Goal: Information Seeking & Learning: Learn about a topic

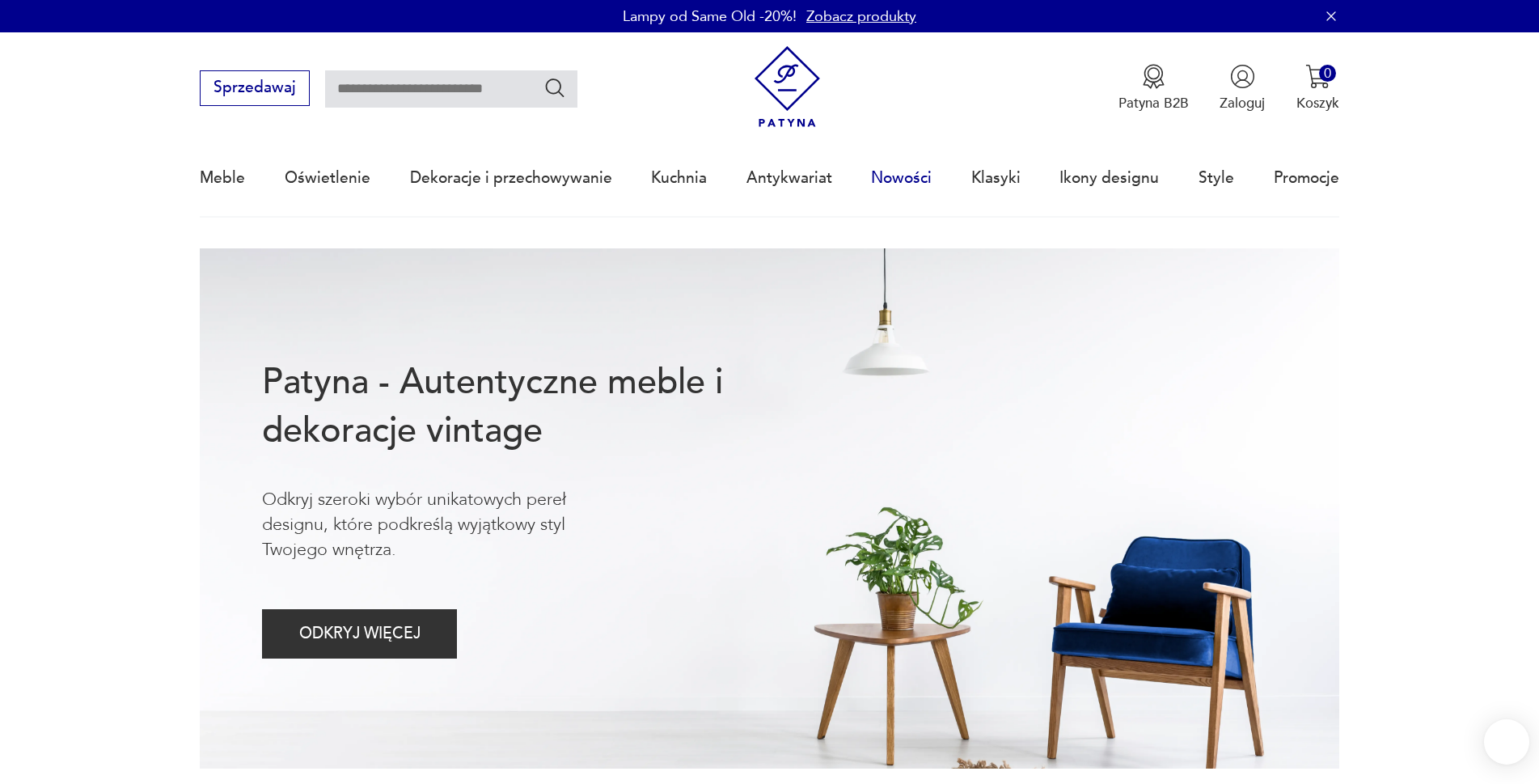
click at [902, 178] on link "Nowości" at bounding box center [901, 178] width 61 height 74
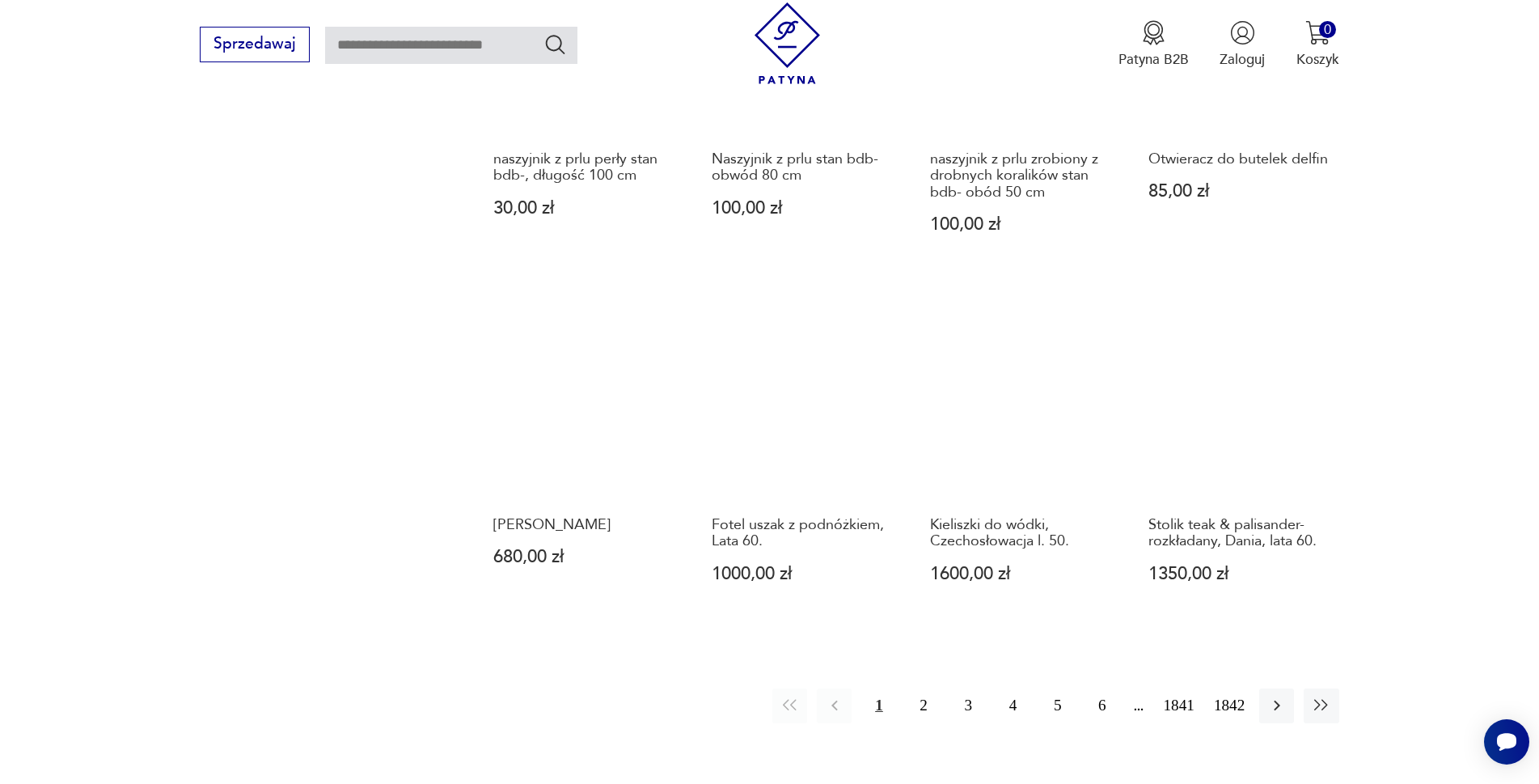
scroll to position [1485, 0]
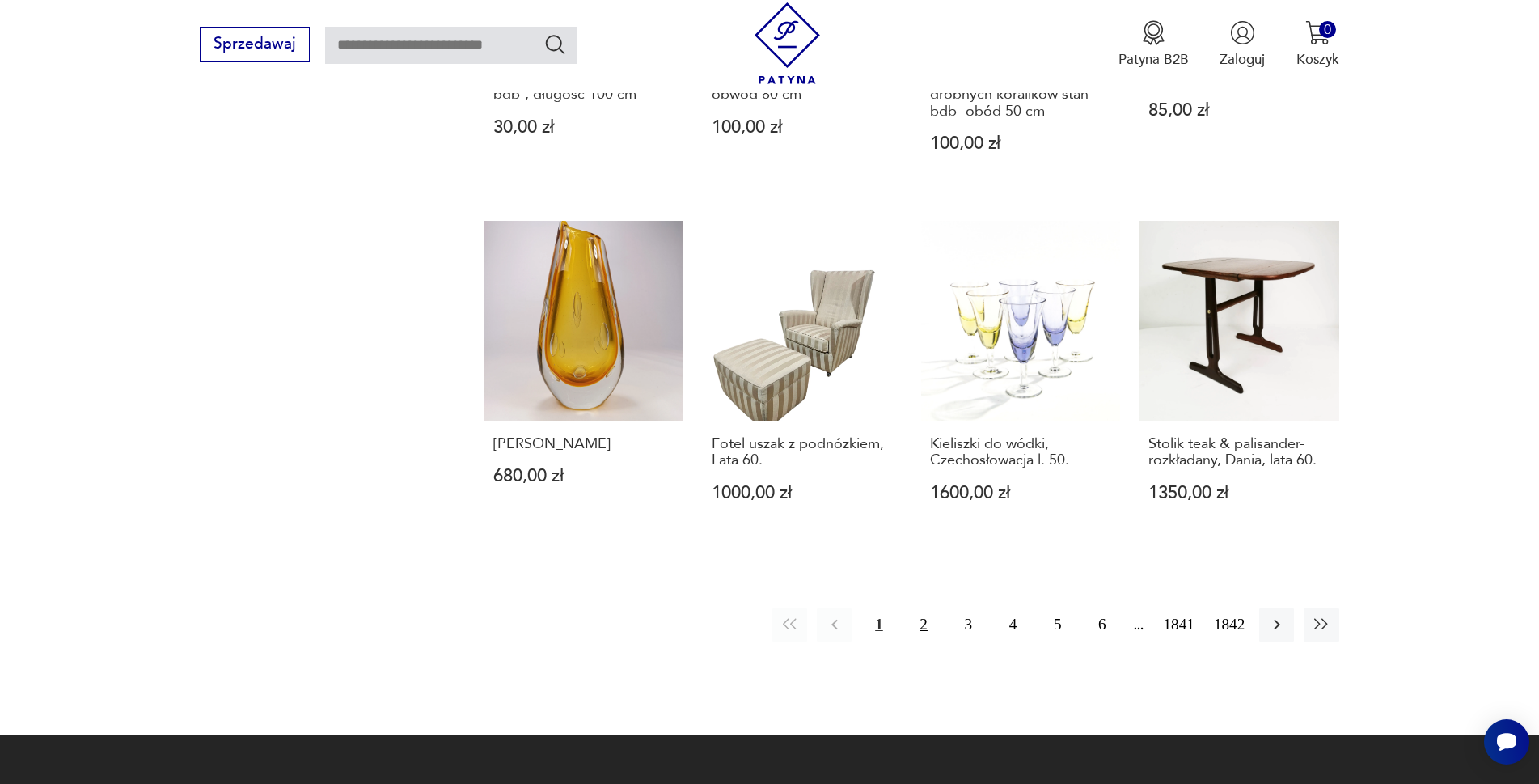
click at [923, 607] on button "2" at bounding box center [923, 624] width 35 height 35
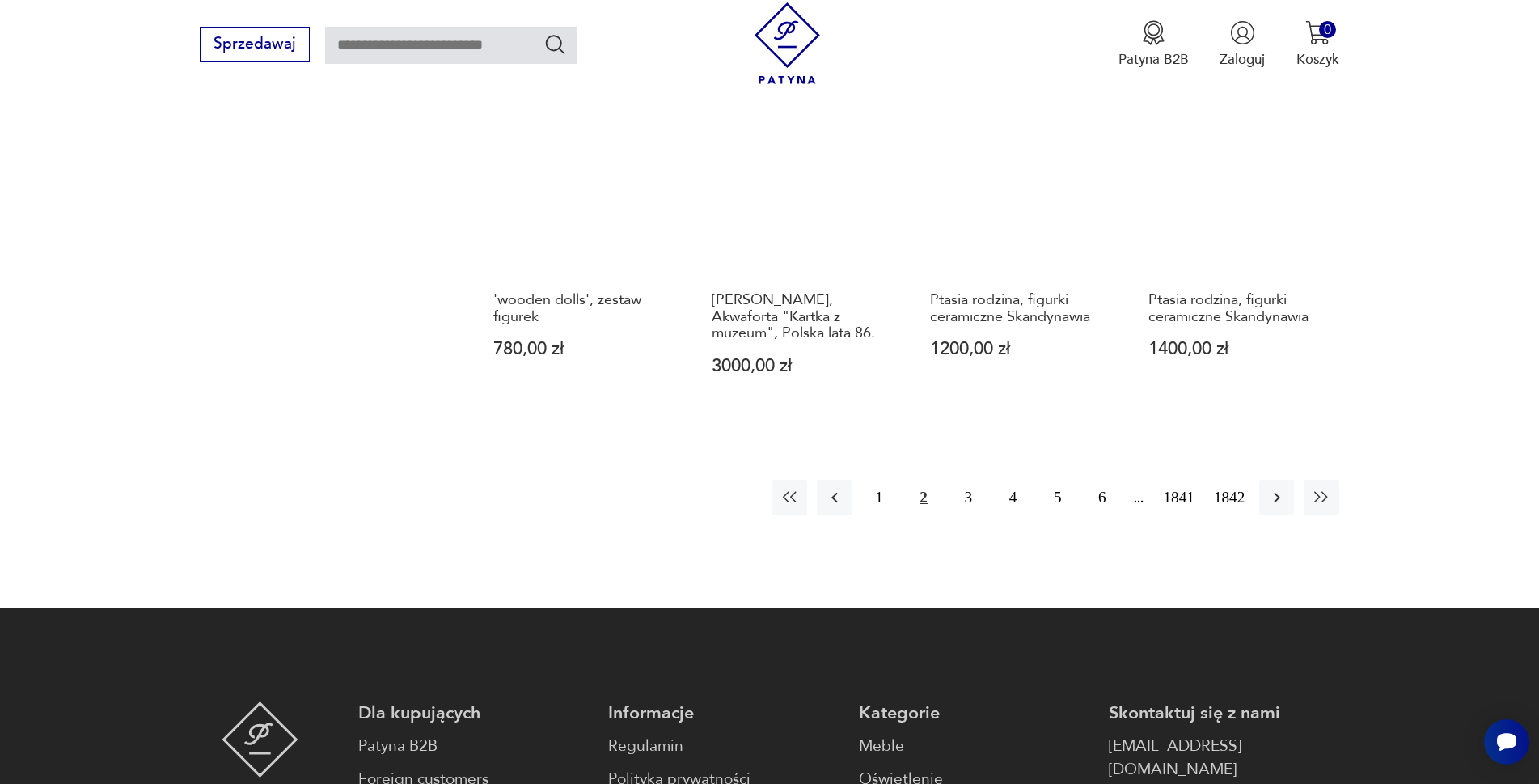
scroll to position [1649, 0]
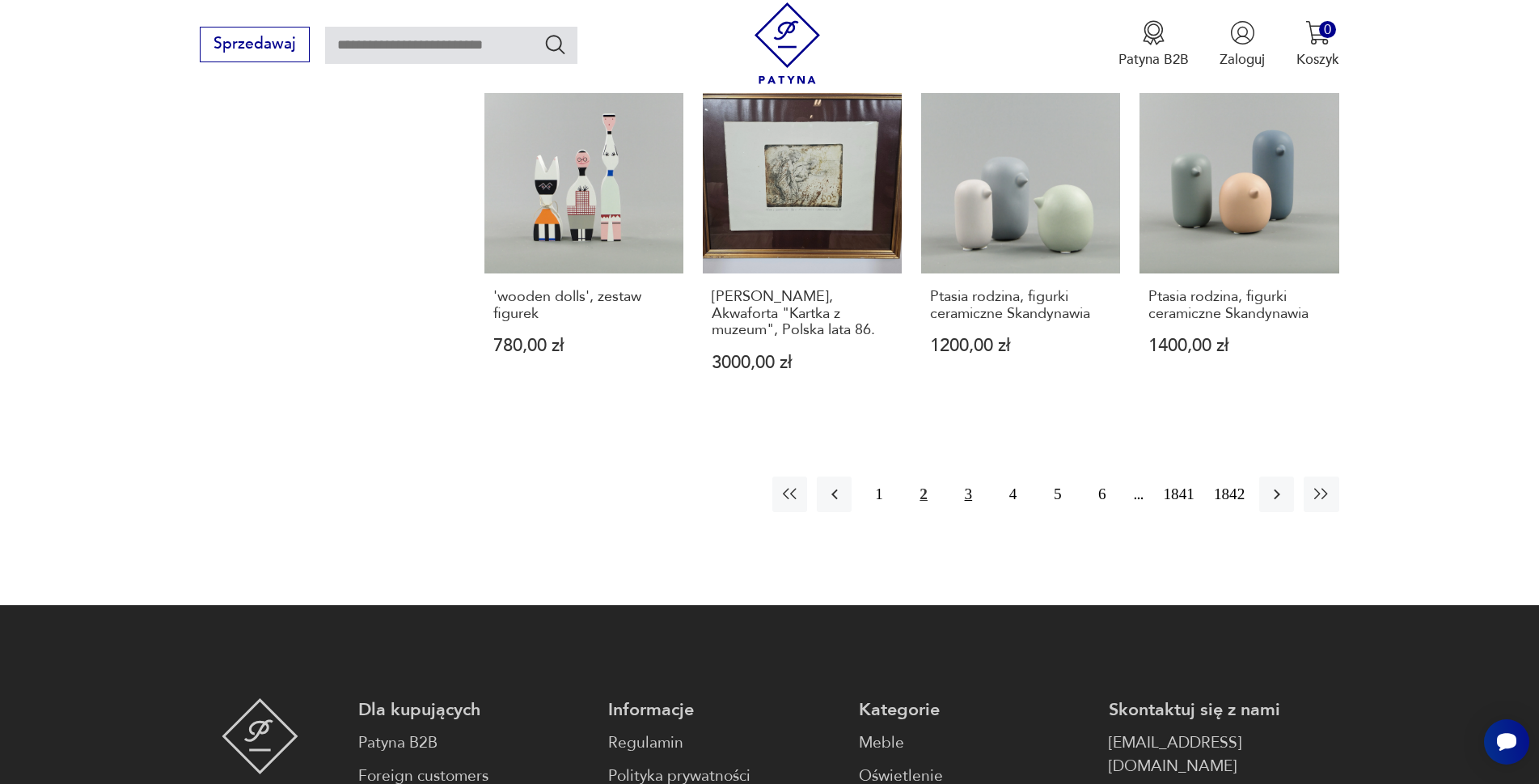
click at [968, 476] on button "3" at bounding box center [968, 493] width 35 height 35
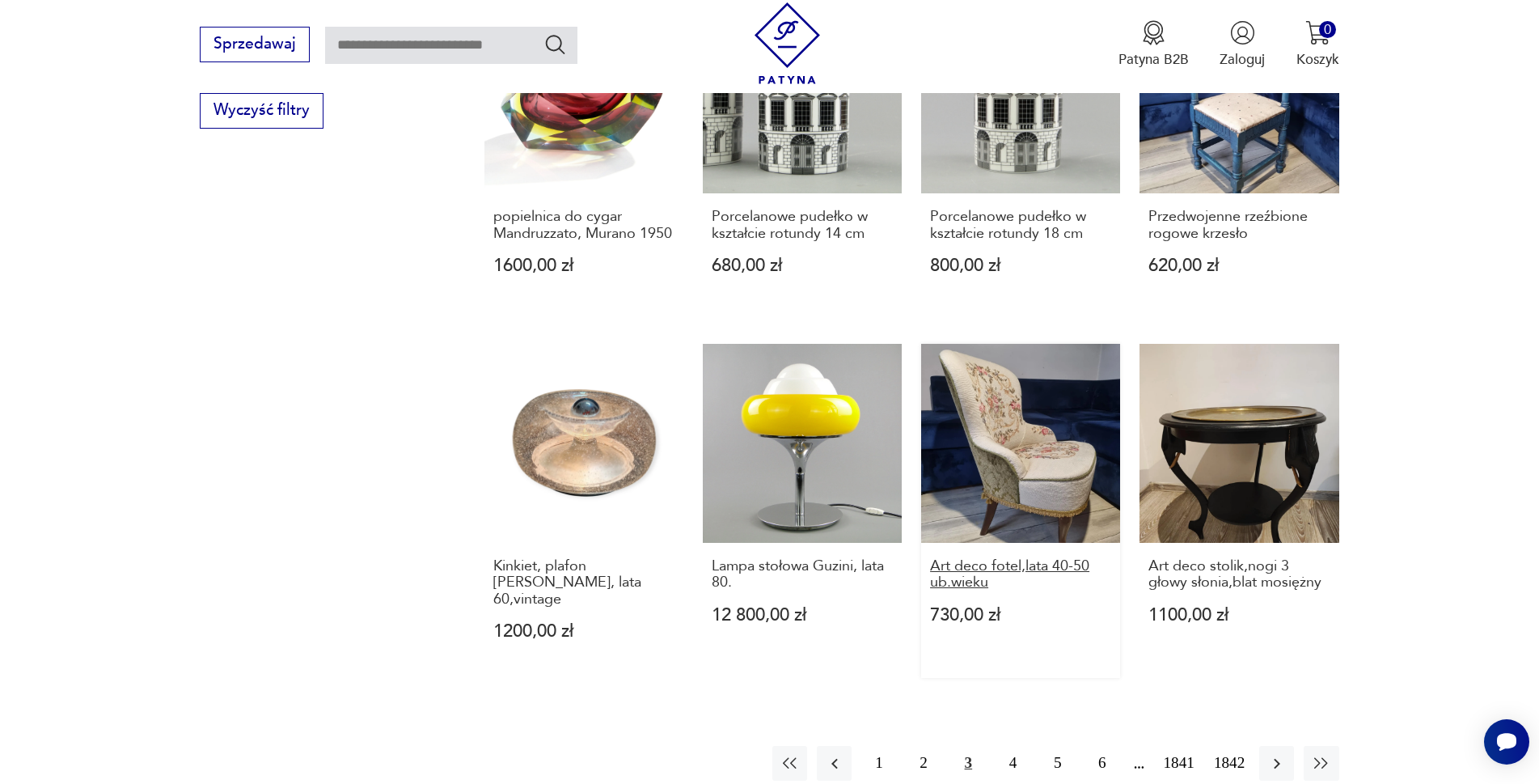
scroll to position [1487, 0]
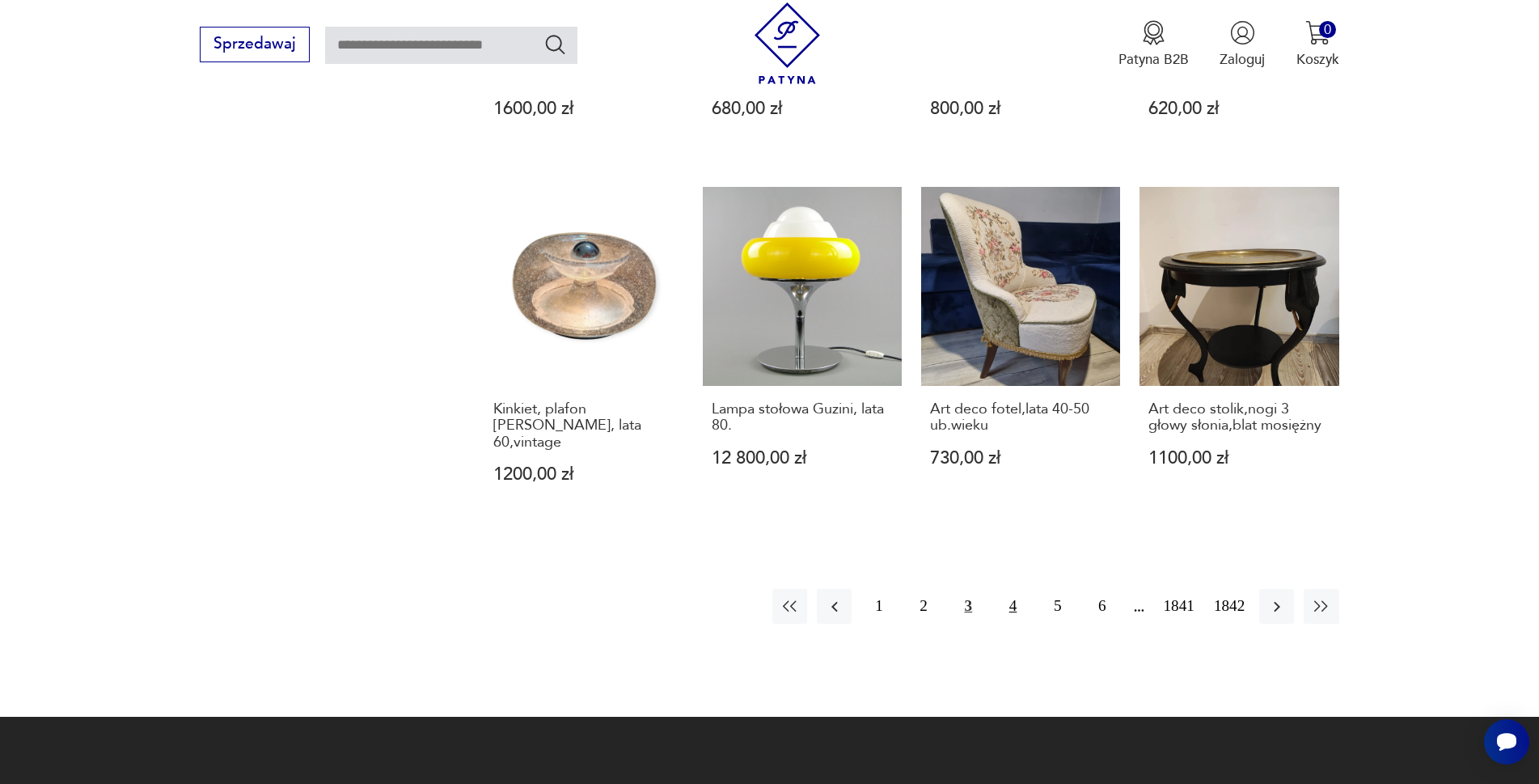
click at [1011, 589] on button "4" at bounding box center [1012, 606] width 35 height 35
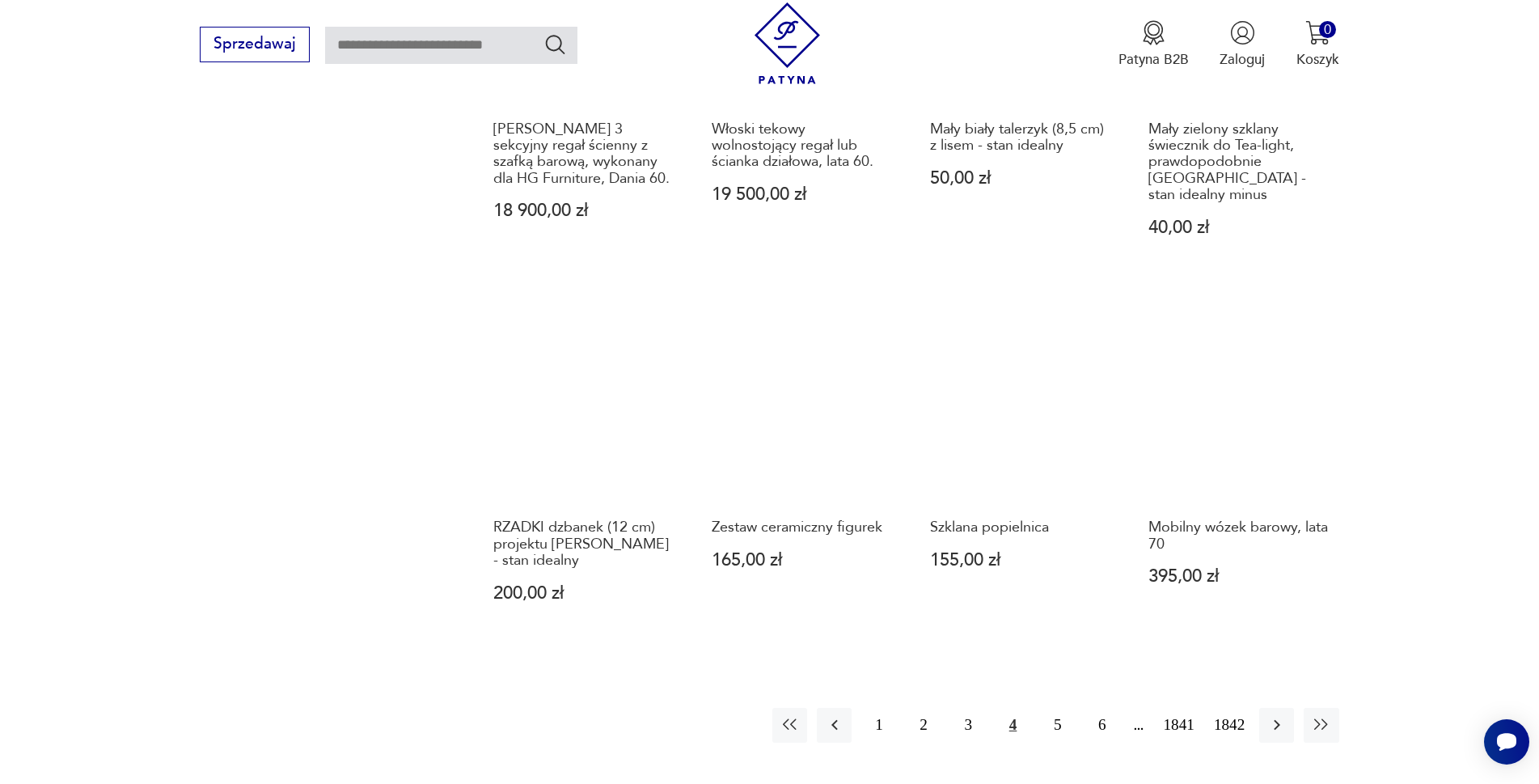
scroll to position [1487, 0]
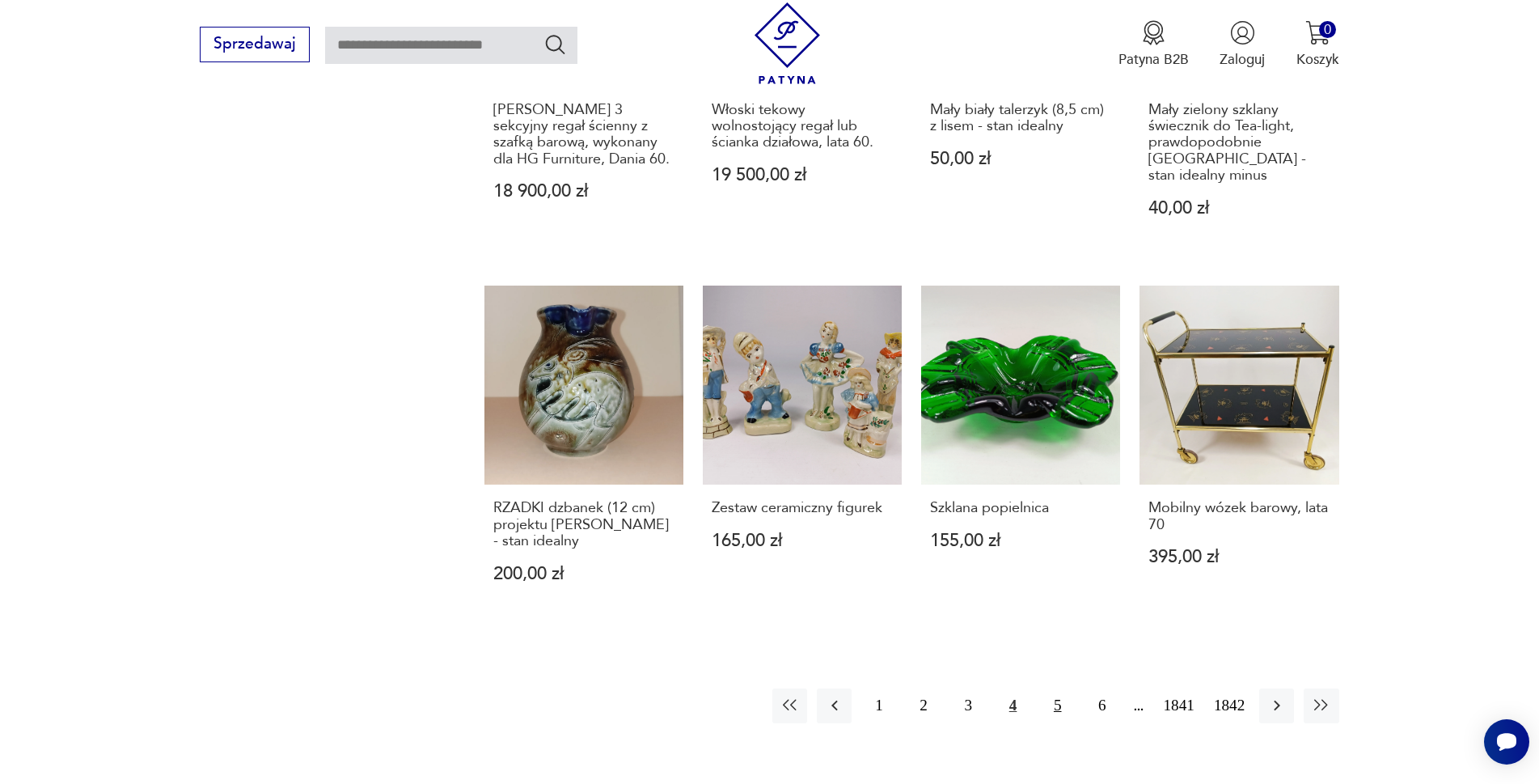
click at [1056, 688] on button "5" at bounding box center [1057, 705] width 35 height 35
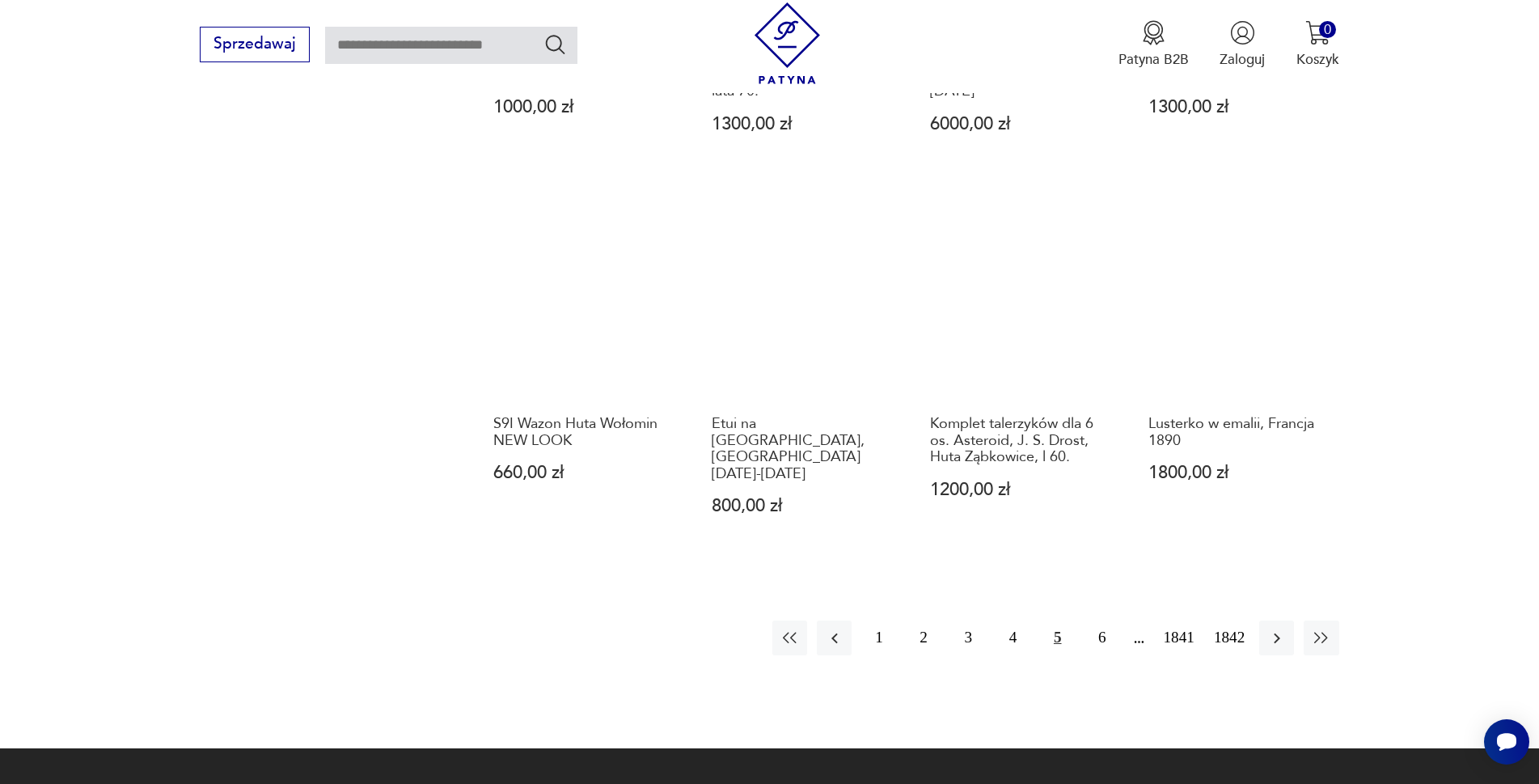
scroll to position [1649, 0]
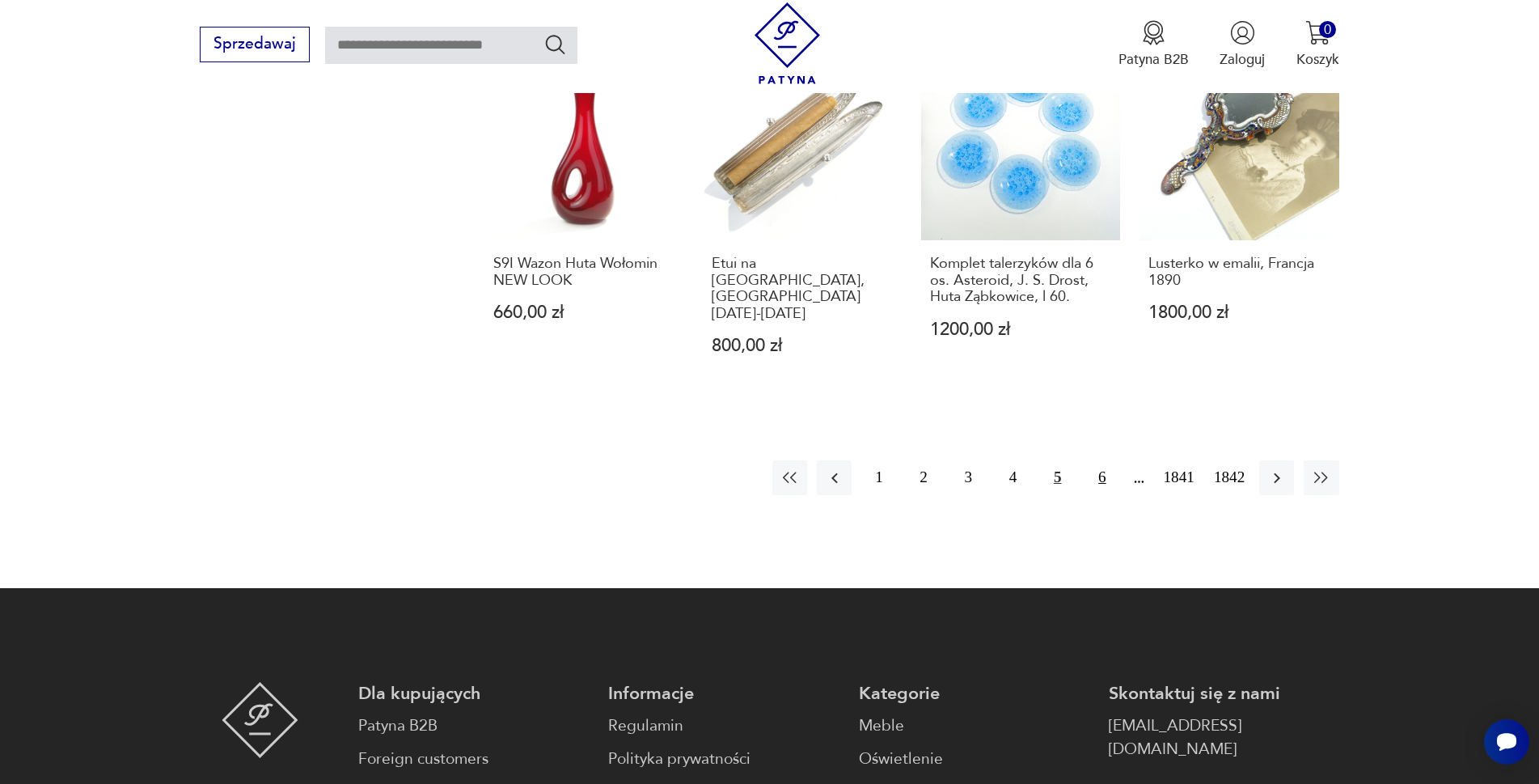
click at [1097, 460] on button "6" at bounding box center [1101, 477] width 35 height 35
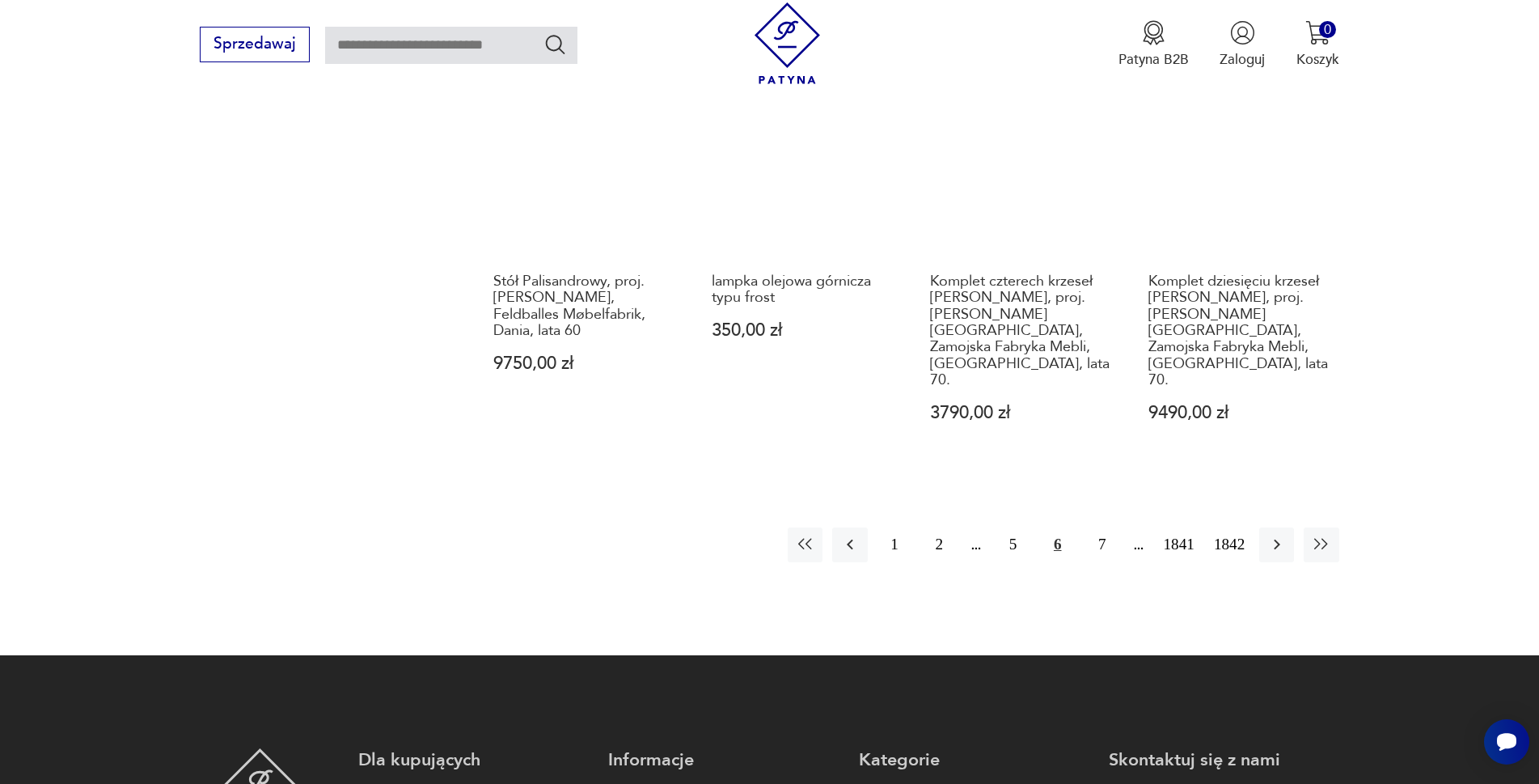
scroll to position [1649, 0]
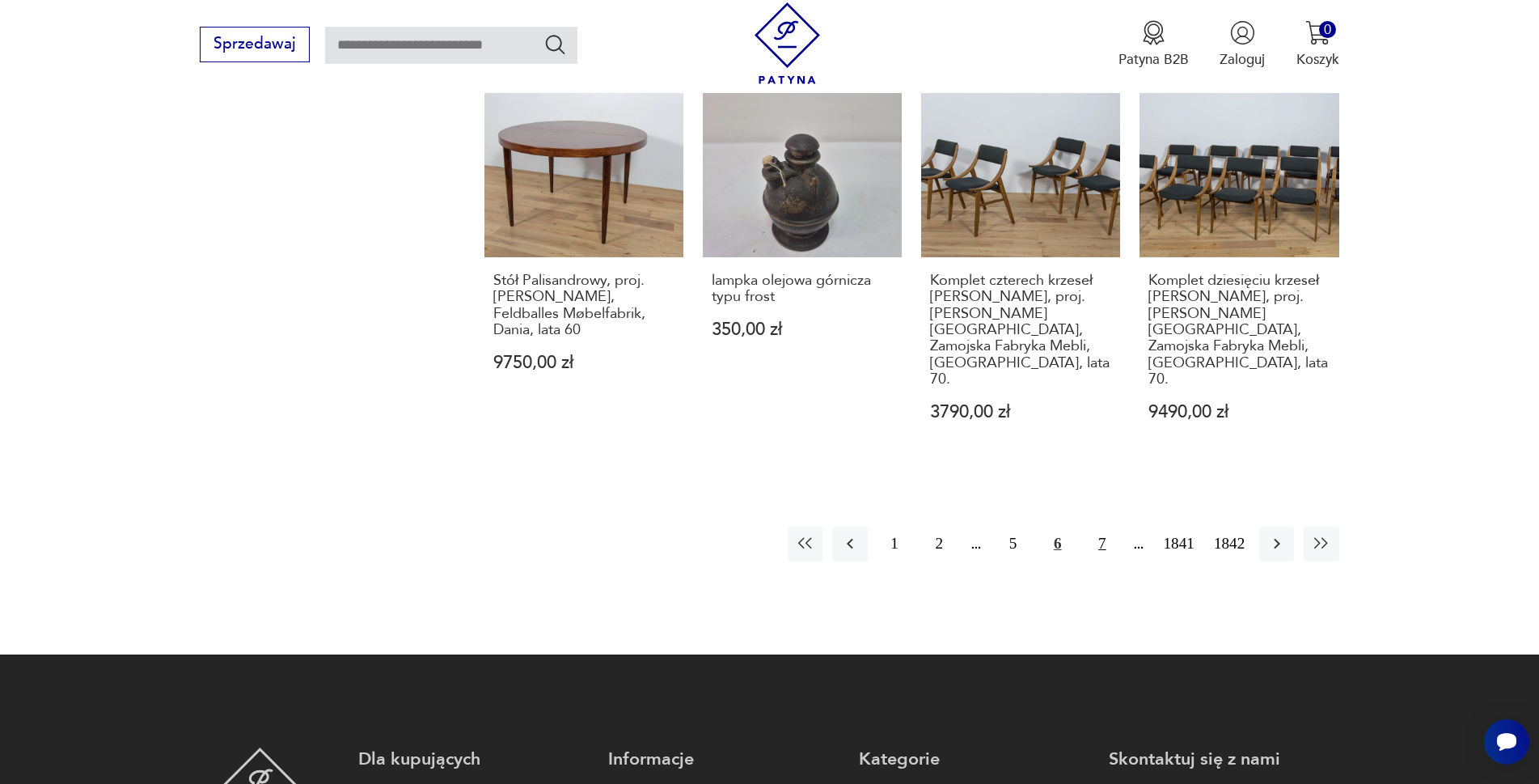
click at [1097, 526] on button "7" at bounding box center [1101, 543] width 35 height 35
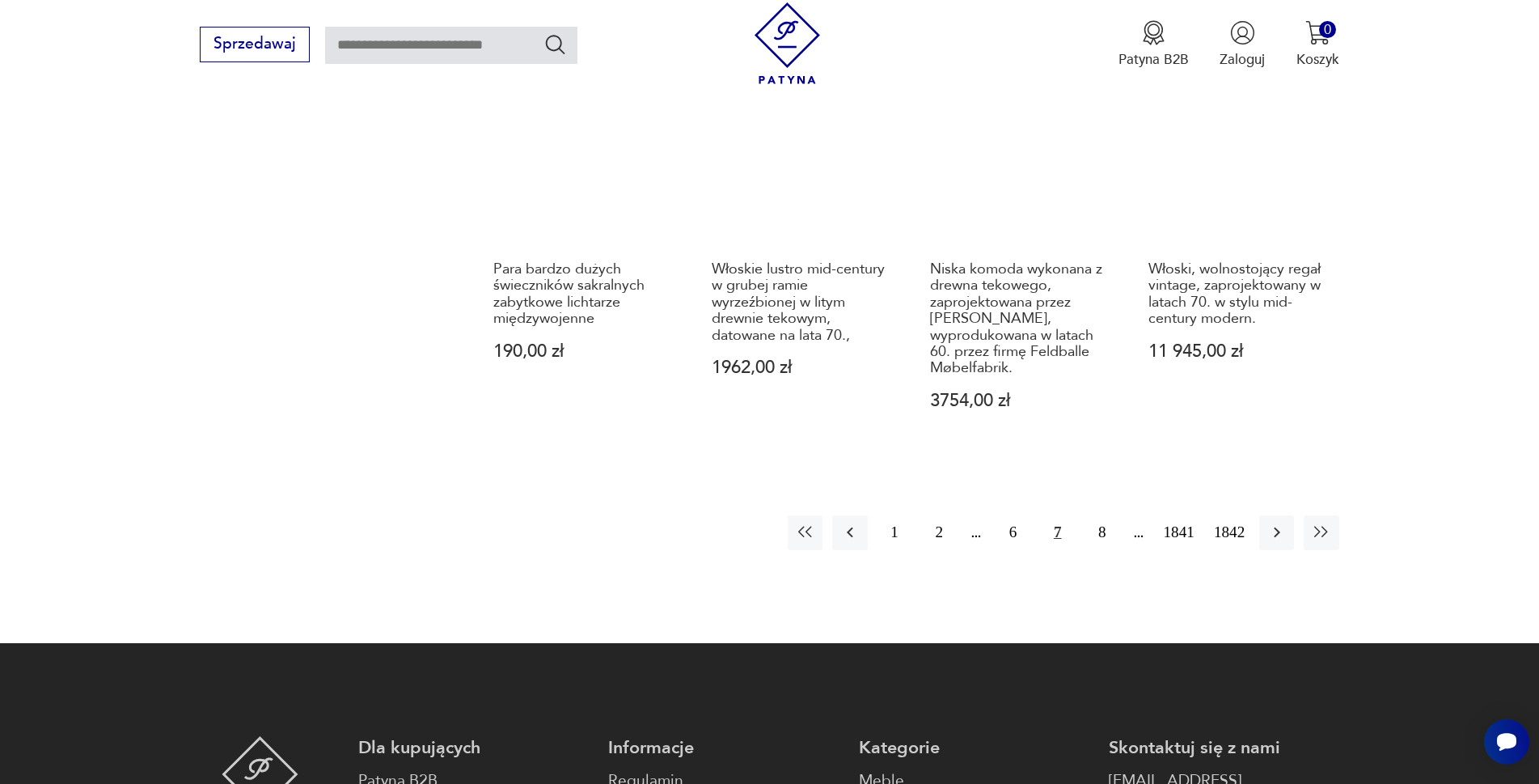
scroll to position [1810, 0]
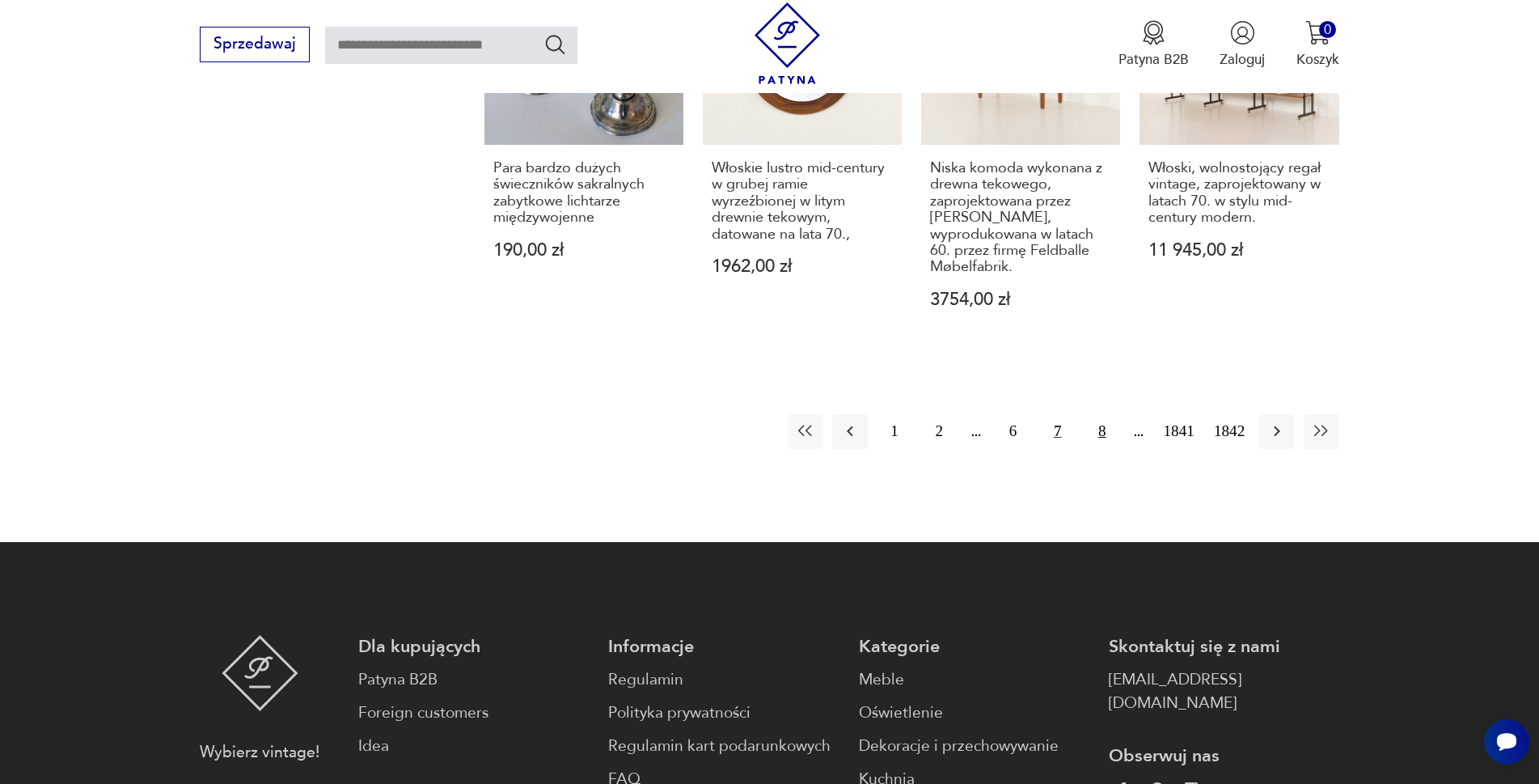
click at [1100, 414] on button "8" at bounding box center [1101, 431] width 35 height 35
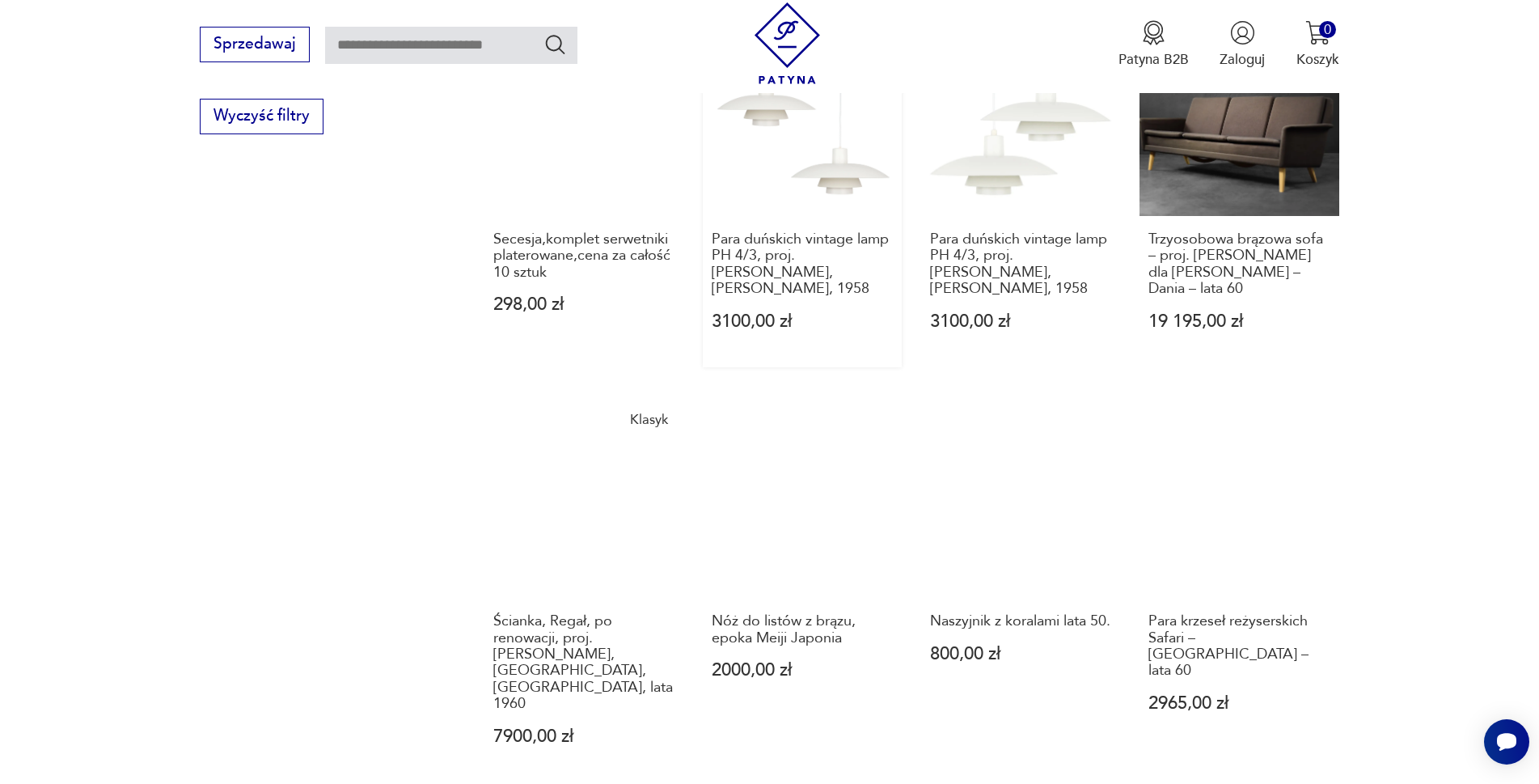
scroll to position [1325, 0]
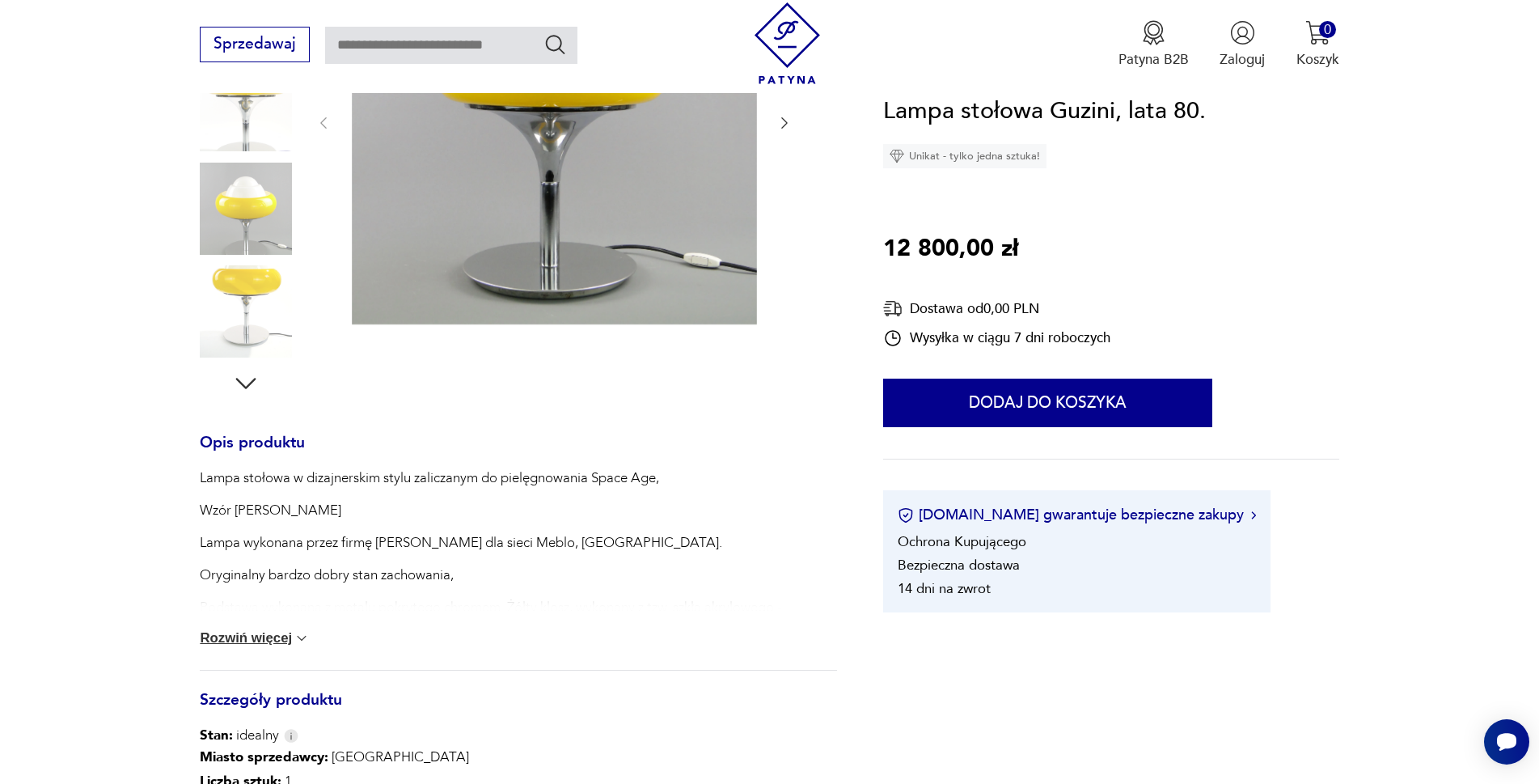
scroll to position [404, 0]
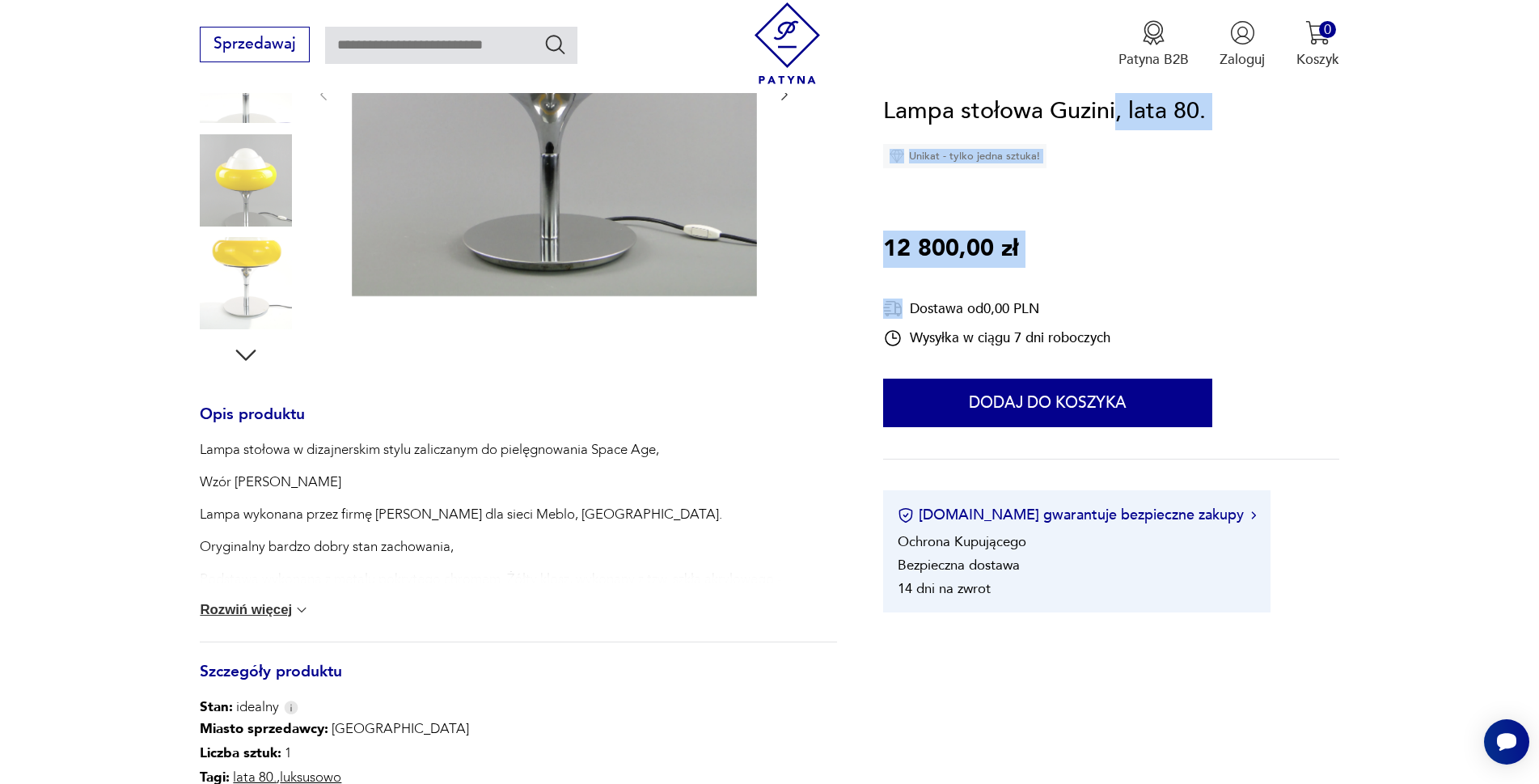
drag, startPoint x: 874, startPoint y: 106, endPoint x: 1116, endPoint y: 112, distance: 241.9
click at [1116, 112] on section "Opis produktu Lampa stołowa w dizajnerskim stylu zaliczanym do pielęgnowania Sp…" at bounding box center [769, 423] width 1539 height 1064
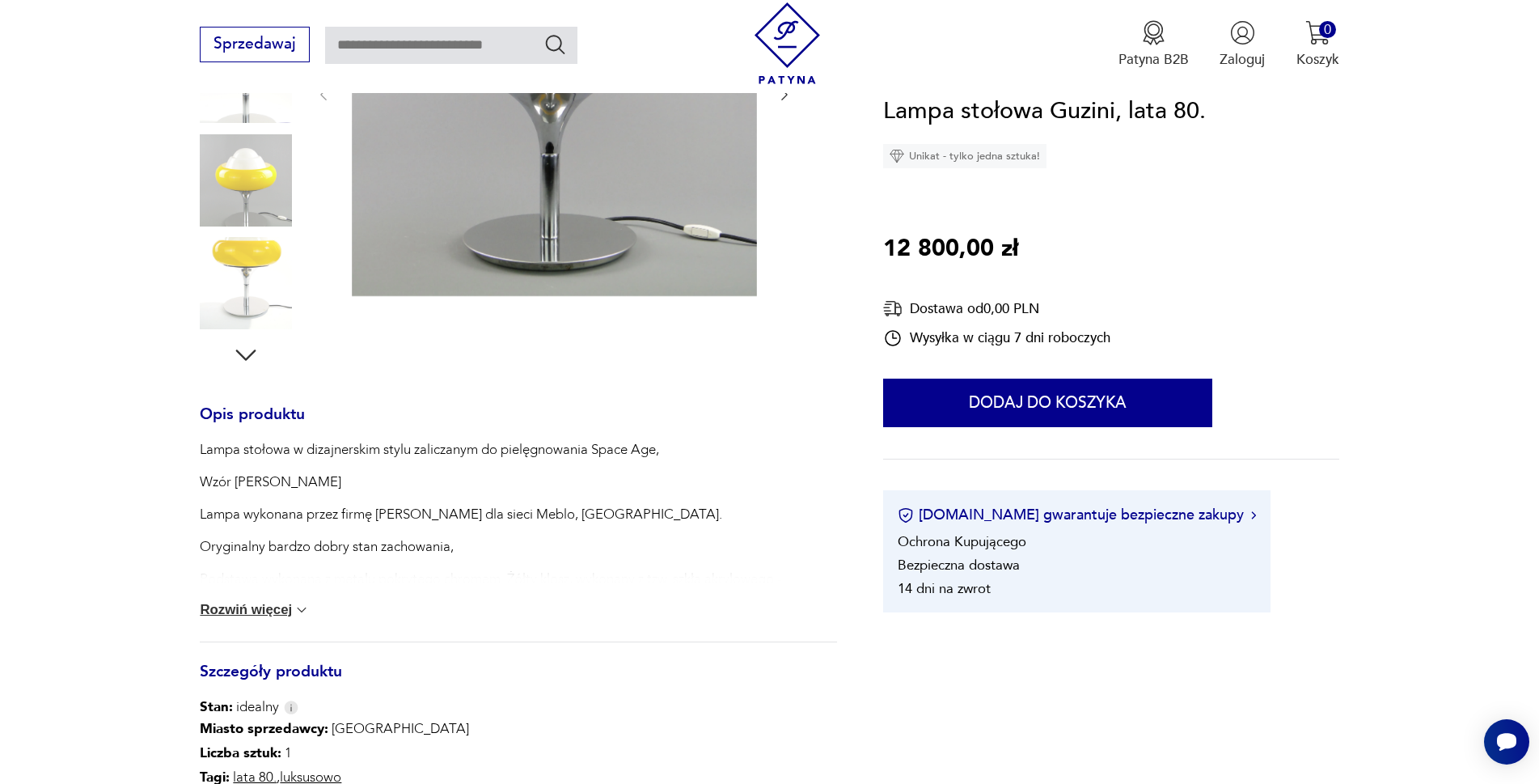
drag, startPoint x: 1087, startPoint y: 109, endPoint x: 943, endPoint y: 107, distance: 144.0
click at [943, 107] on h1 "Lampa stołowa Guzini, lata 80." at bounding box center [1044, 111] width 323 height 37
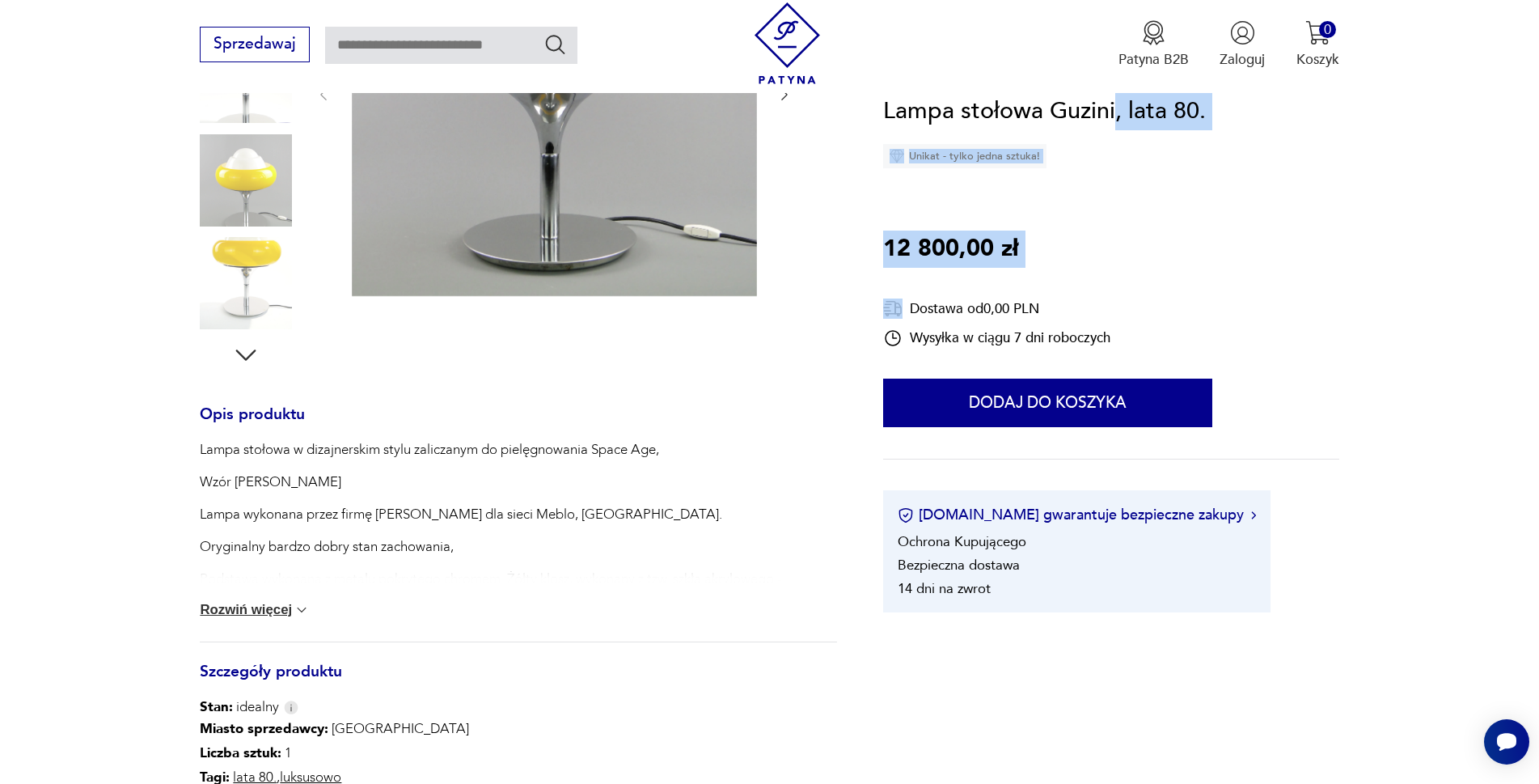
drag, startPoint x: 882, startPoint y: 114, endPoint x: 1115, endPoint y: 111, distance: 232.9
click at [1115, 111] on section "Opis produktu Lampa stołowa w dizajnerskim stylu zaliczanym do pielęgnowania Sp…" at bounding box center [769, 423] width 1539 height 1064
click at [1141, 180] on div "Lampa stołowa Guzini, lata 80. Unikat - tylko jedna sztuka! 12 800,00 zł Dostaw…" at bounding box center [1110, 353] width 455 height 520
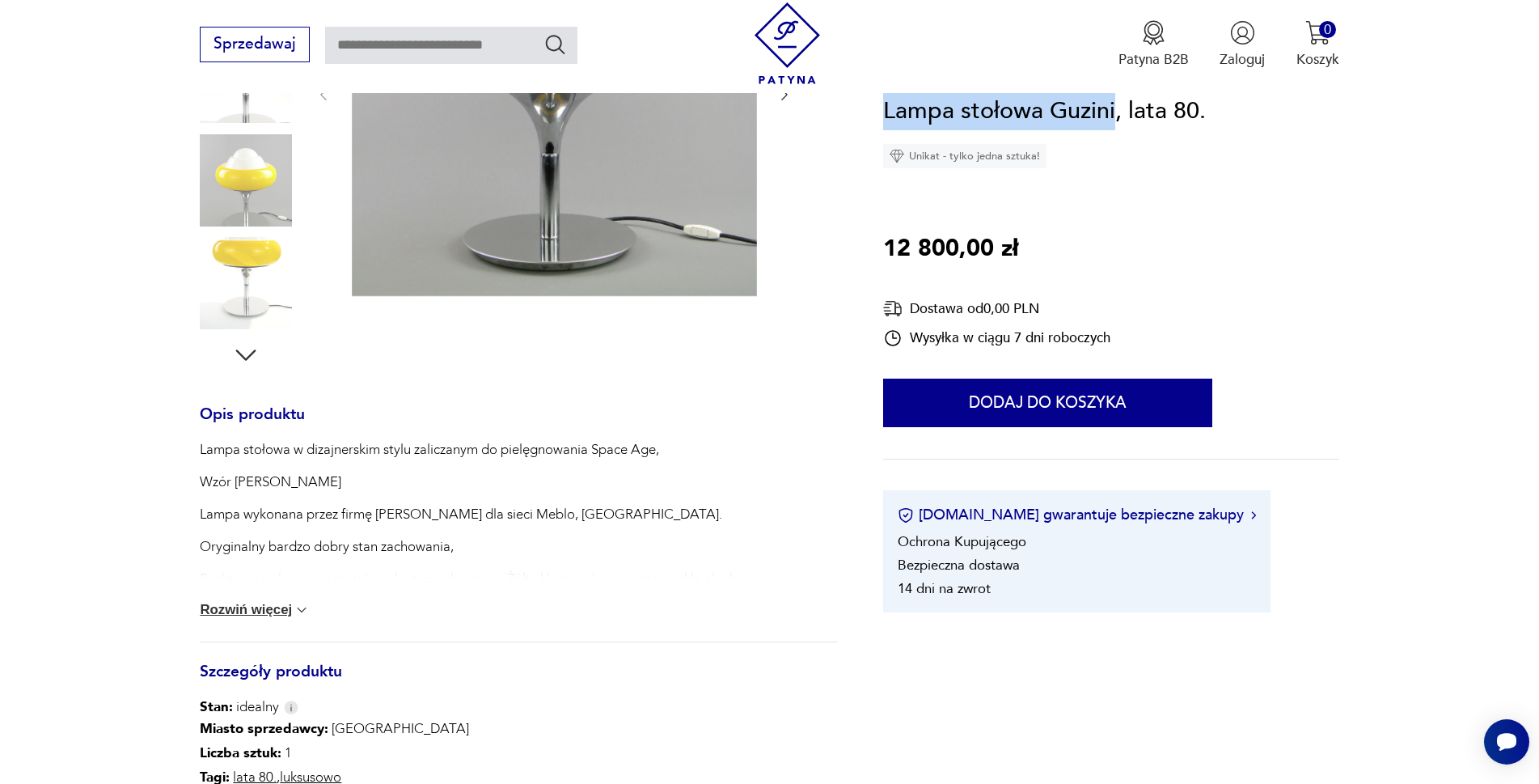
drag, startPoint x: 1113, startPoint y: 108, endPoint x: 896, endPoint y: 99, distance: 216.9
click at [887, 99] on h1 "Lampa stołowa Guzini, lata 80." at bounding box center [1044, 111] width 323 height 37
copy h1 "Lampa stołowa Guzini"
